Goal: Task Accomplishment & Management: Manage account settings

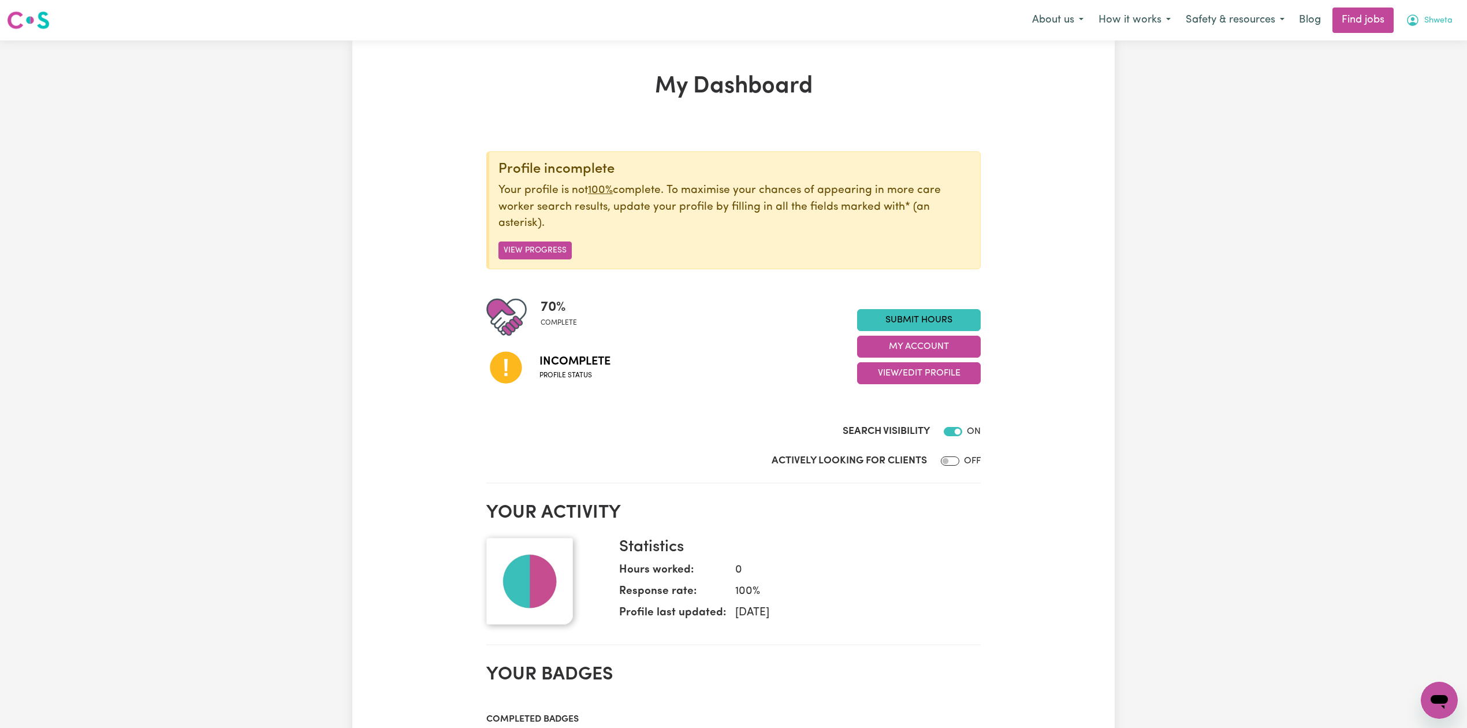
click at [1431, 27] on button "Shweta" at bounding box center [1429, 20] width 62 height 24
click at [1211, 151] on div "My Dashboard Profile incomplete Your profile is not 100% complete. To maximise …" at bounding box center [733, 681] width 1467 height 1283
drag, startPoint x: 888, startPoint y: 362, endPoint x: 890, endPoint y: 378, distance: 16.2
click at [888, 364] on div "Submit Hours My Account View/Edit Profile" at bounding box center [919, 346] width 124 height 75
click at [891, 377] on button "View/Edit Profile" at bounding box center [919, 373] width 124 height 22
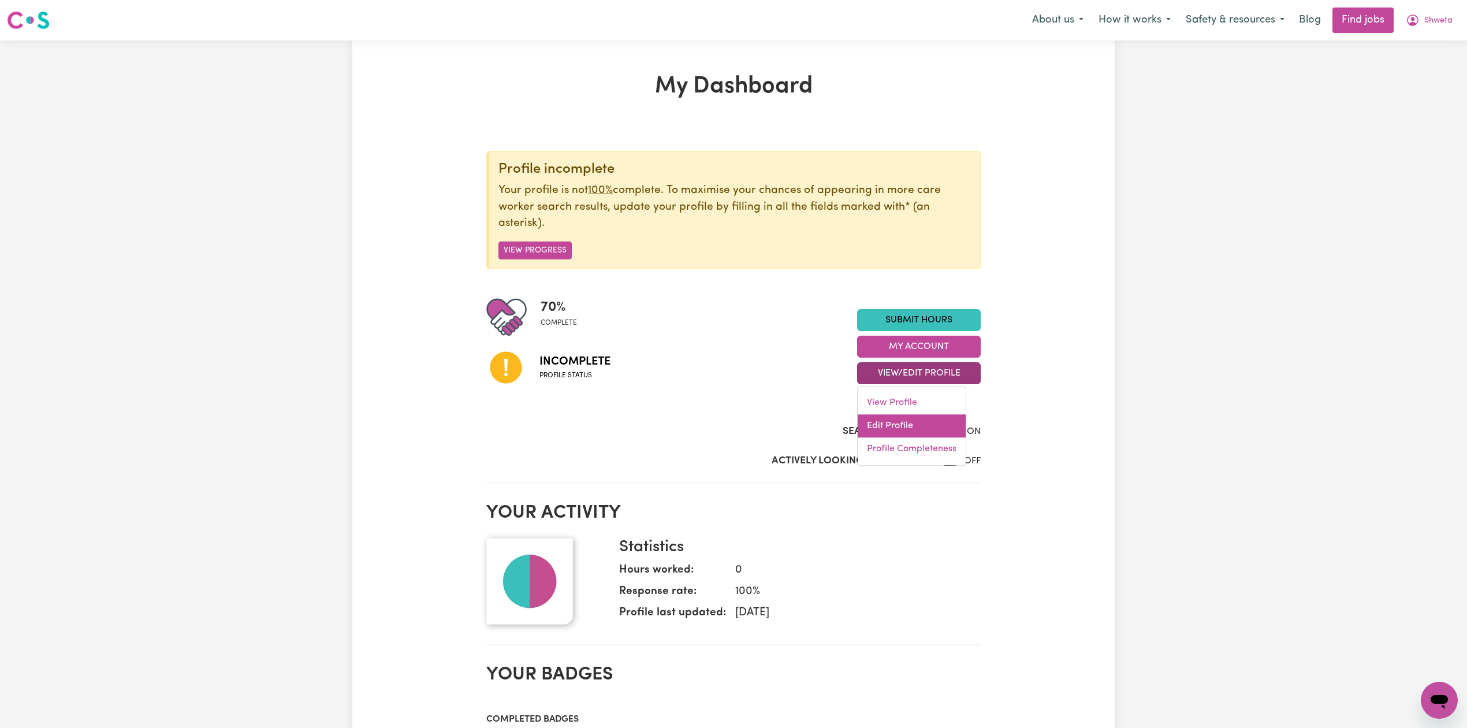
click at [892, 423] on link "Edit Profile" at bounding box center [912, 426] width 108 height 23
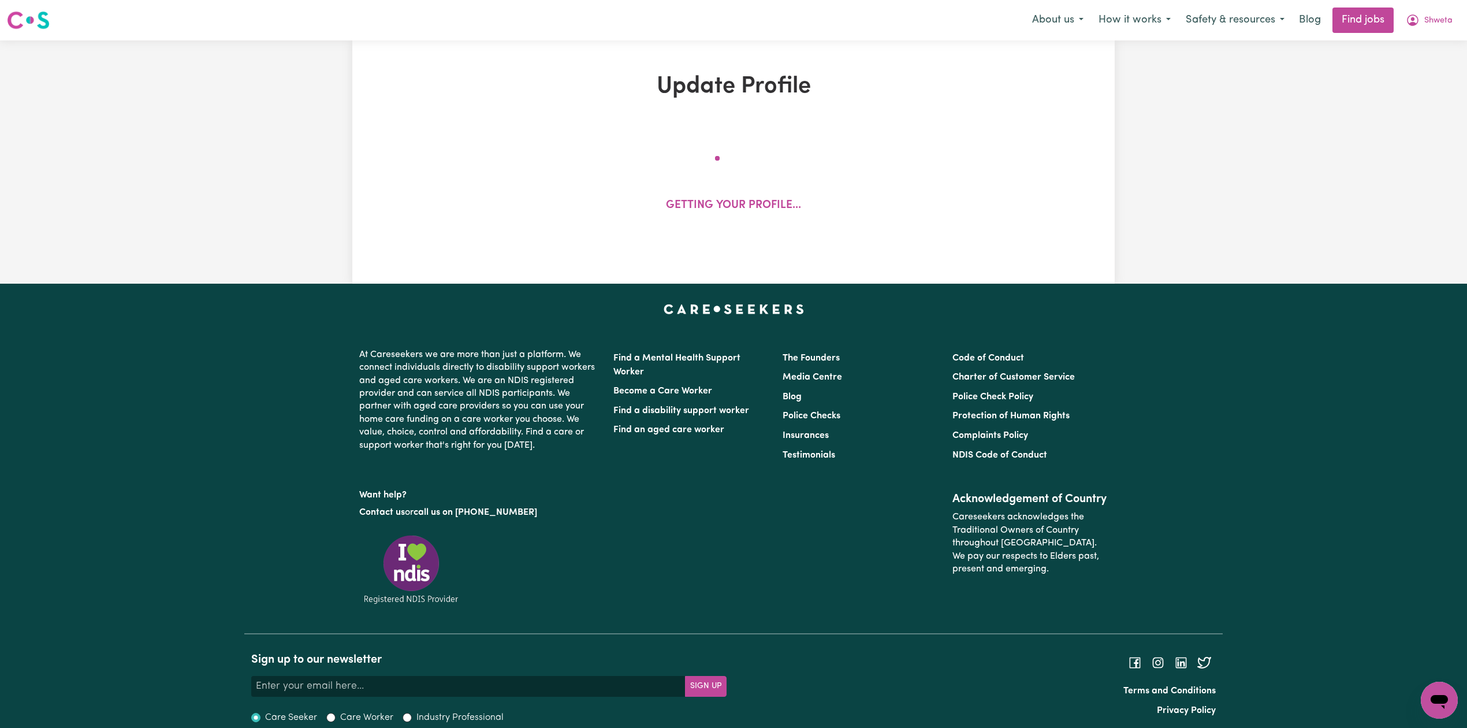
select select "[DEMOGRAPHIC_DATA]"
select select "[DEMOGRAPHIC_DATA] Citizen"
select select "Studying a healthcare related degree or qualification"
select select "40"
select select "45"
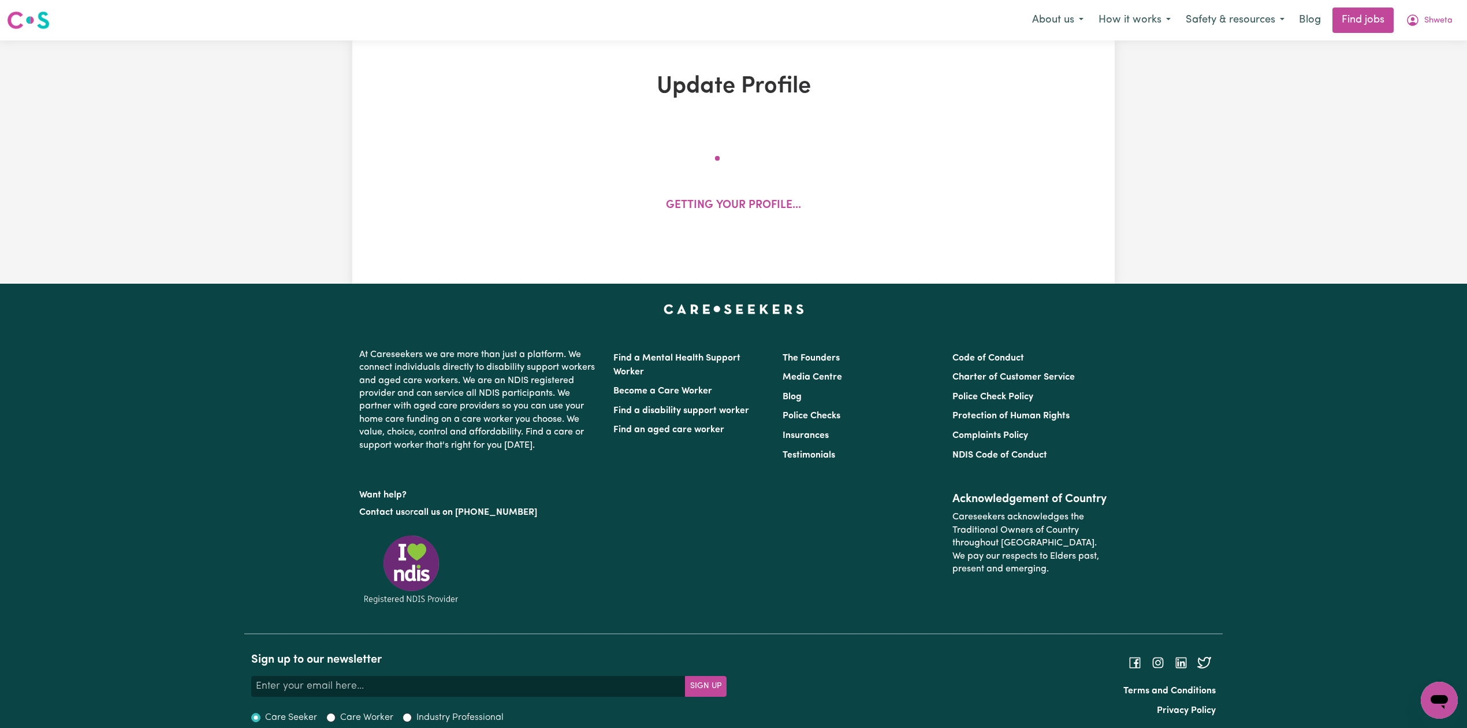
select select "60"
select select "75"
